Goal: Navigation & Orientation: Find specific page/section

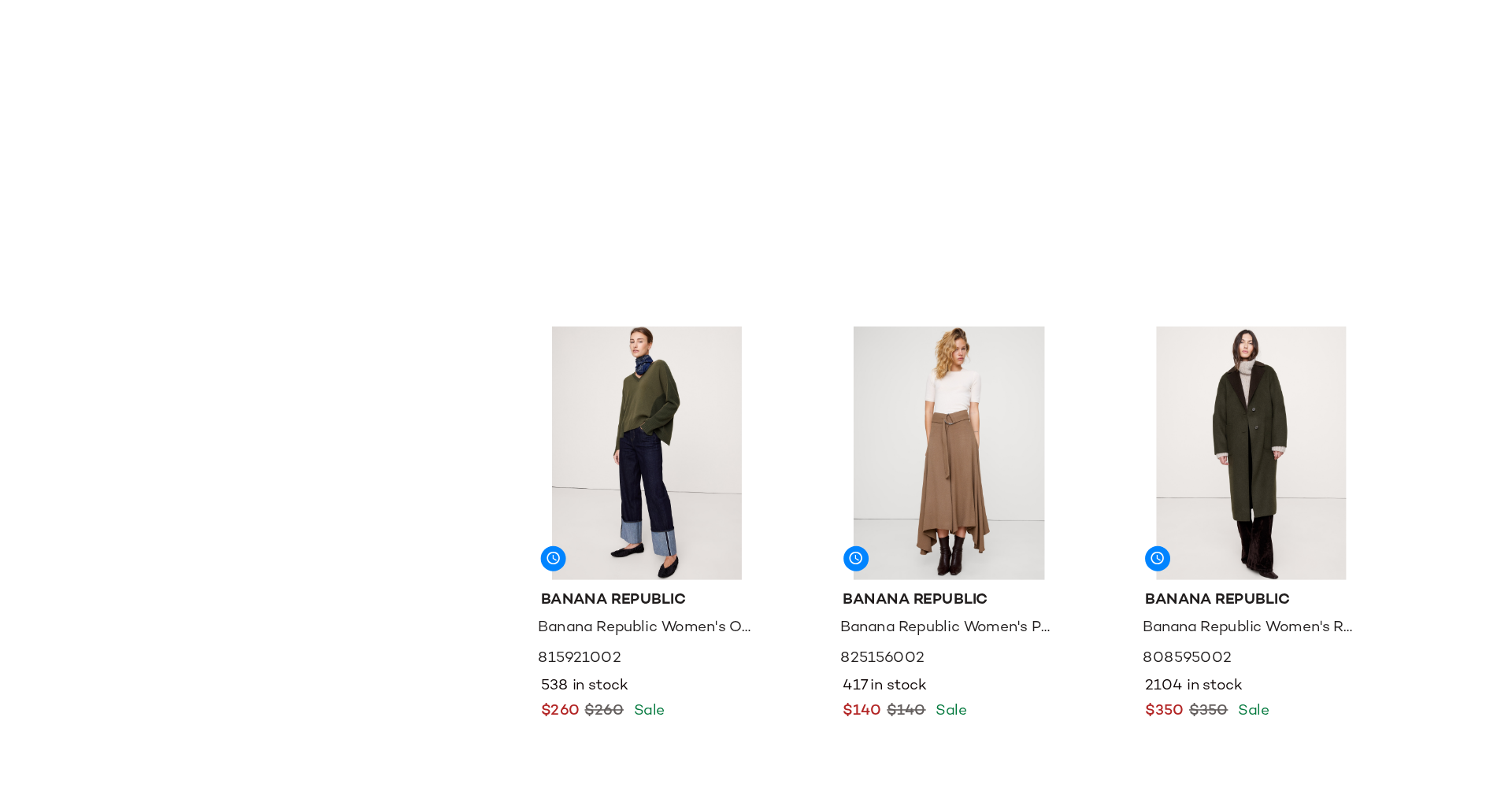
scroll to position [554, 0]
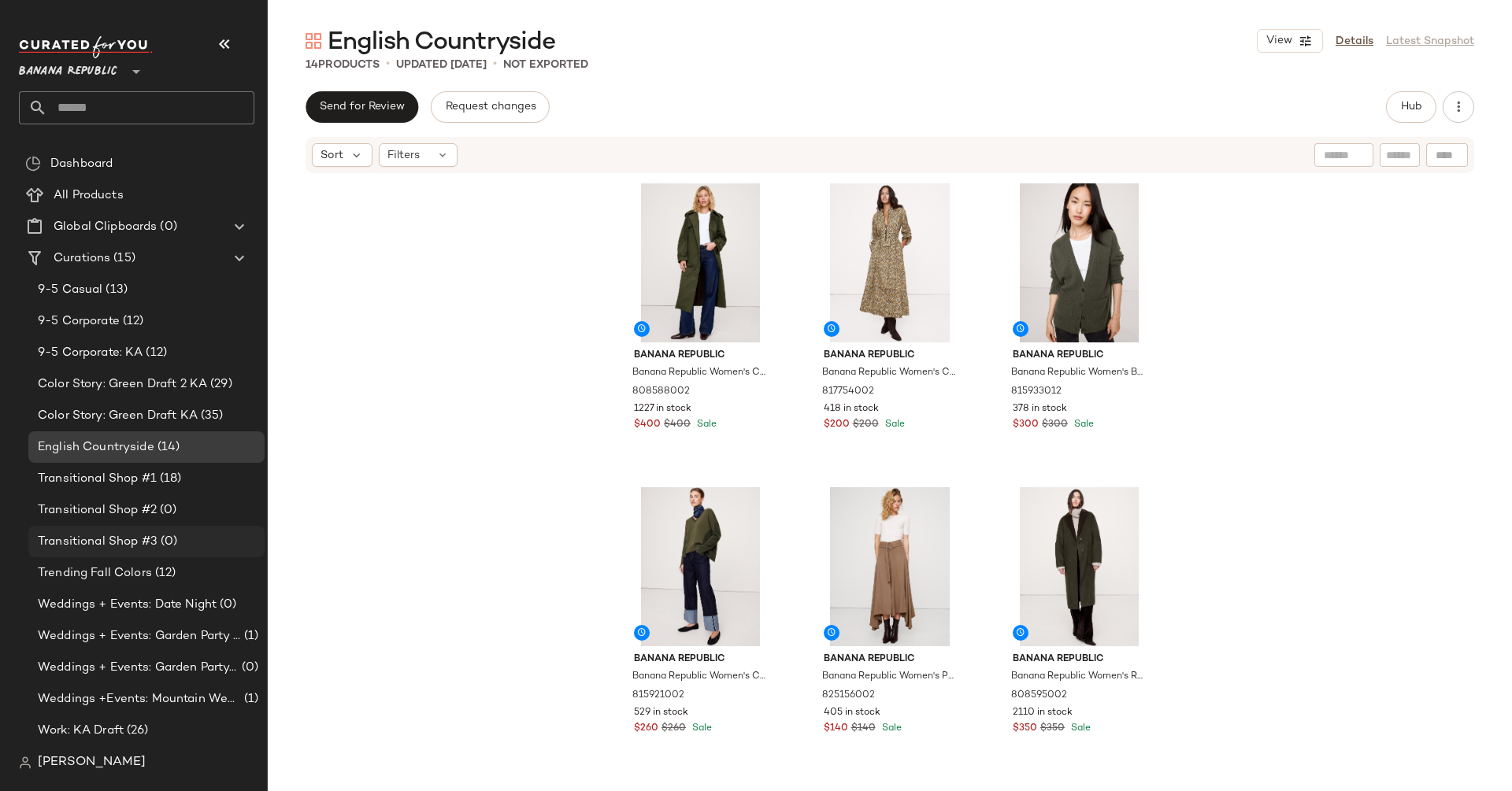
click at [114, 530] on div "Transitional Shop #3 (0)" at bounding box center [146, 541] width 236 height 31
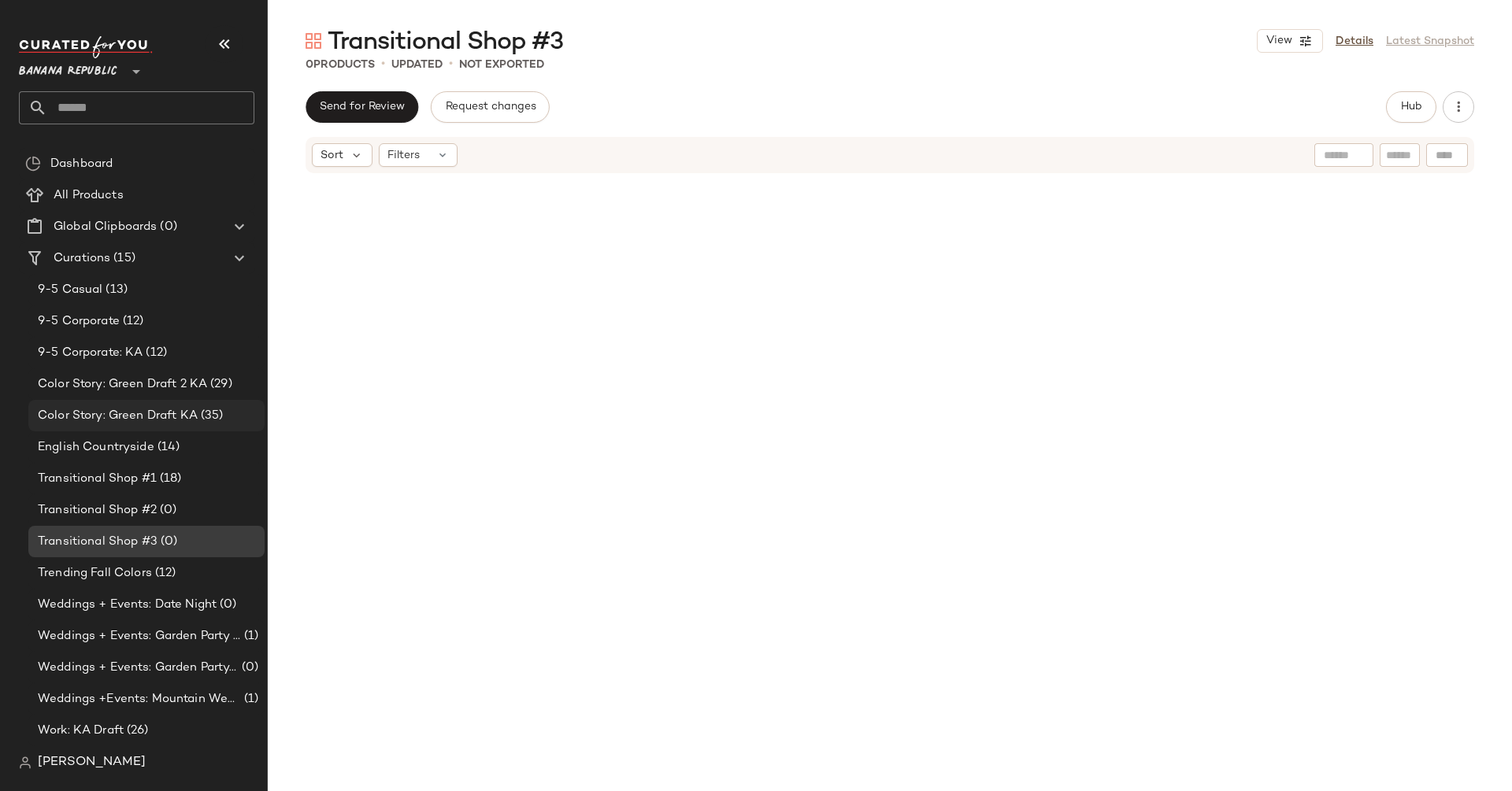
click at [159, 418] on span "Color Story: Green Draft KA" at bounding box center [118, 416] width 160 height 18
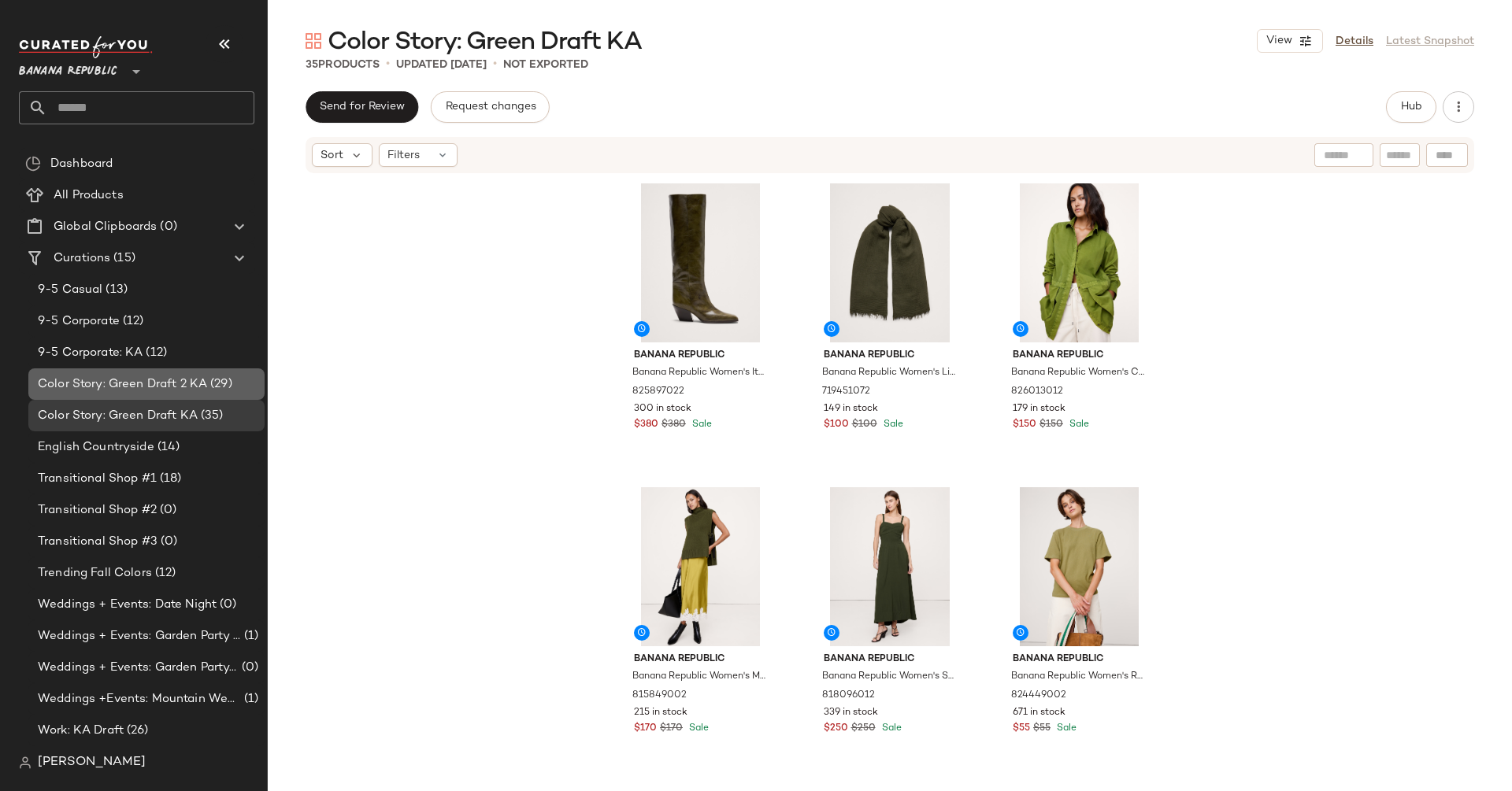
click at [170, 381] on span "Color Story: Green Draft 2 KA" at bounding box center [122, 384] width 169 height 18
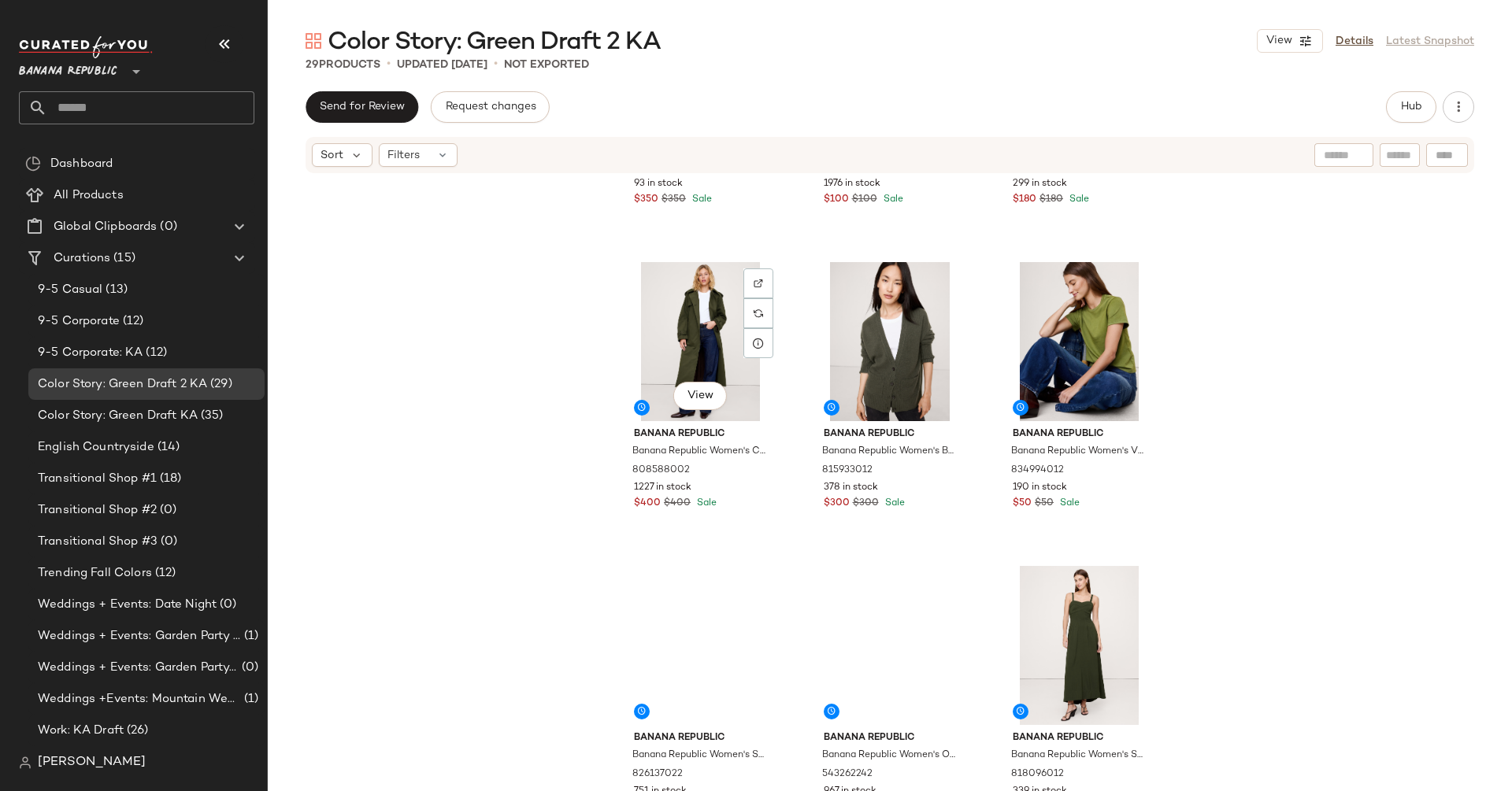
scroll to position [2062, 0]
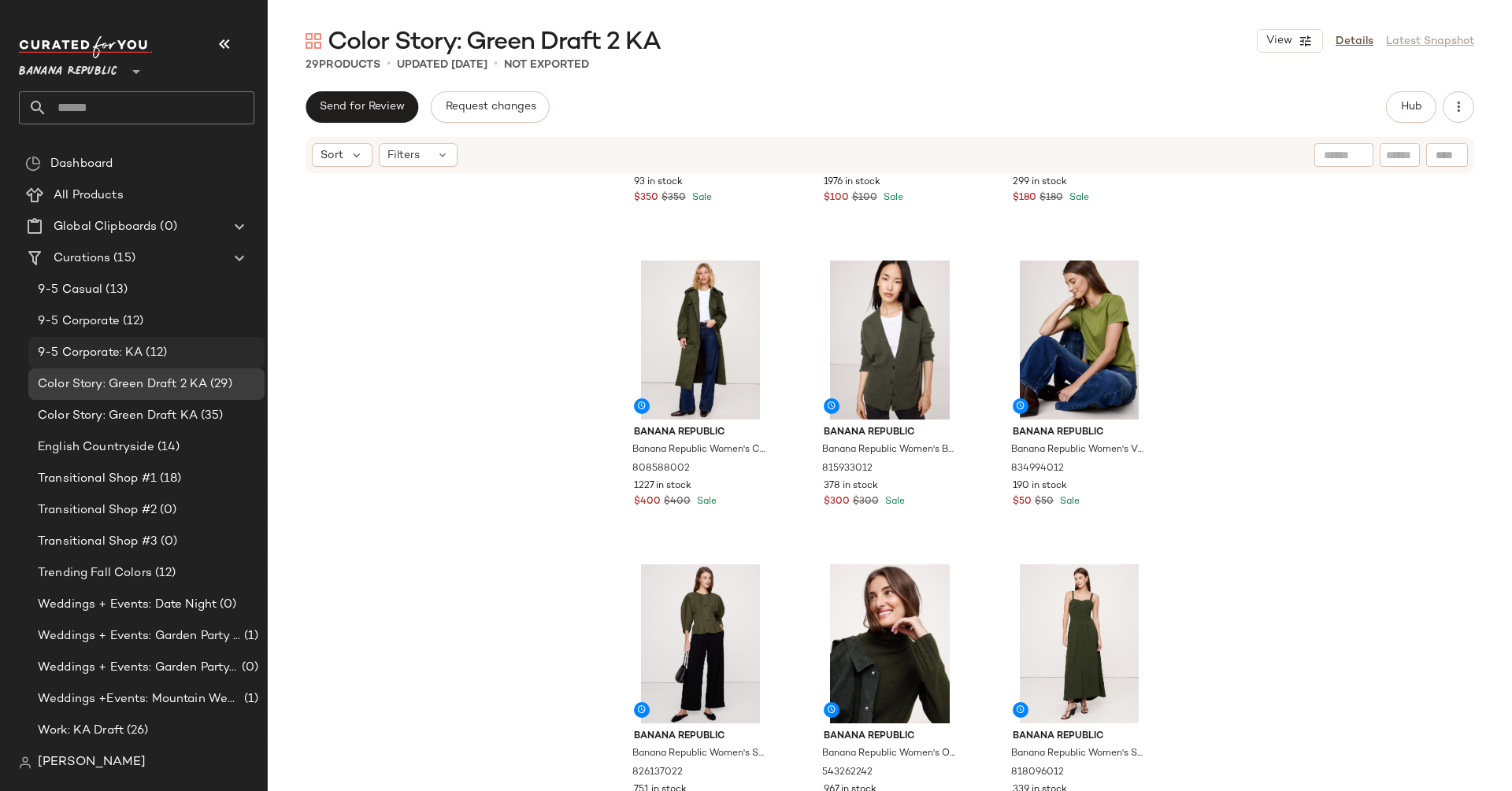
click at [132, 359] on span "9-5 Corporate: KA" at bounding box center [90, 353] width 105 height 18
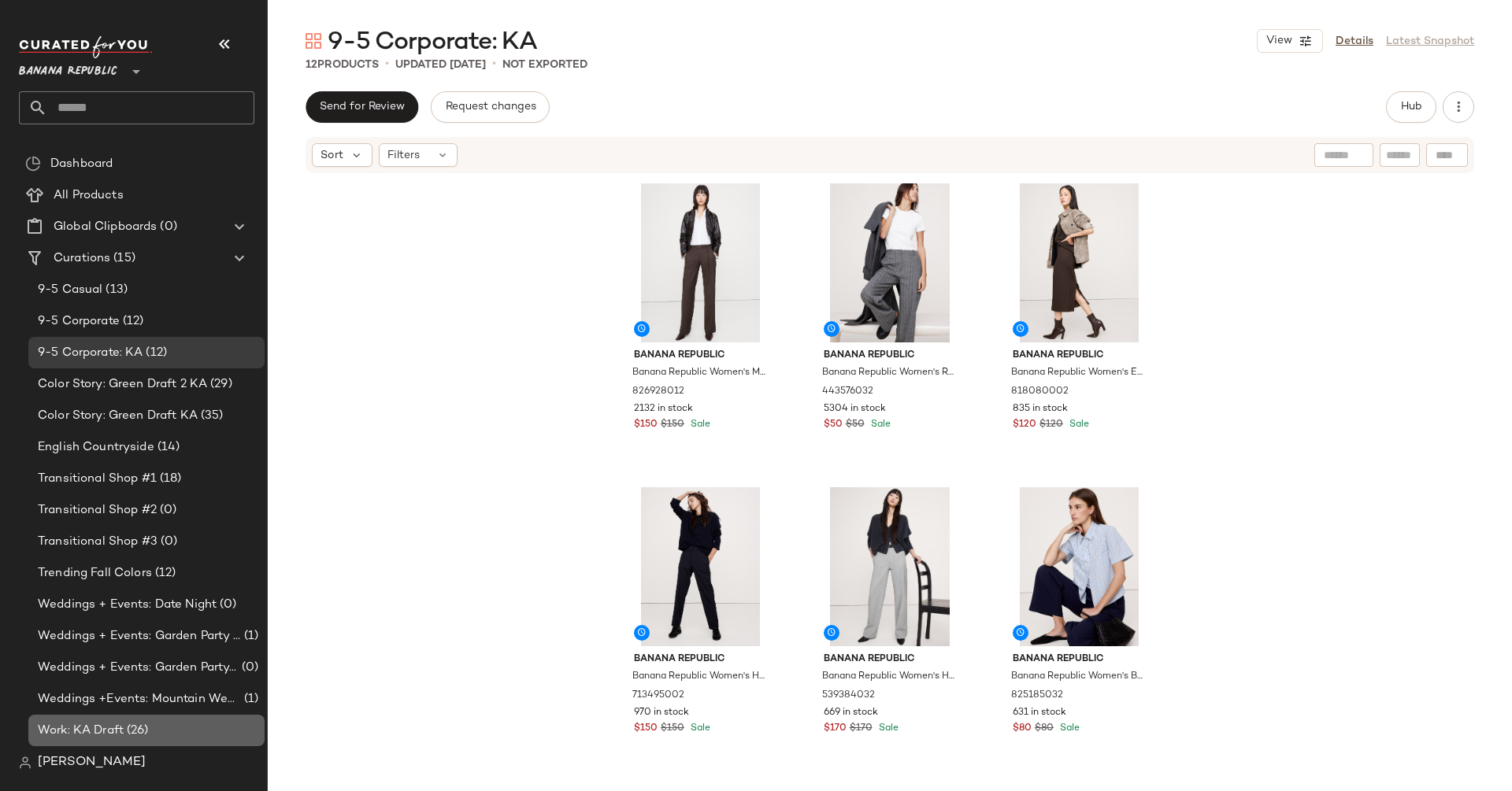
click at [139, 739] on span "(26)" at bounding box center [136, 731] width 26 height 18
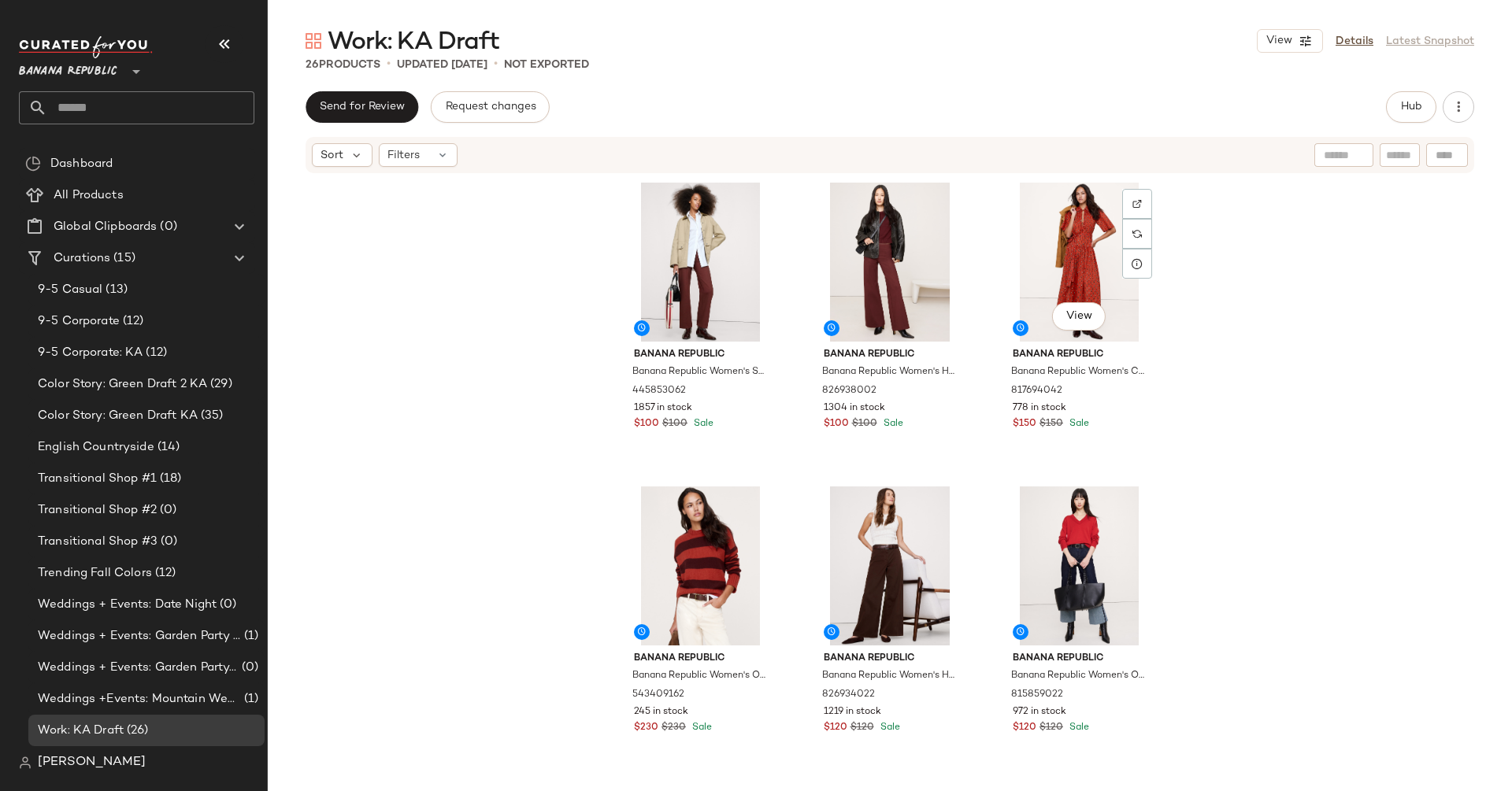
scroll to position [1372, 0]
